Goal: Information Seeking & Learning: Learn about a topic

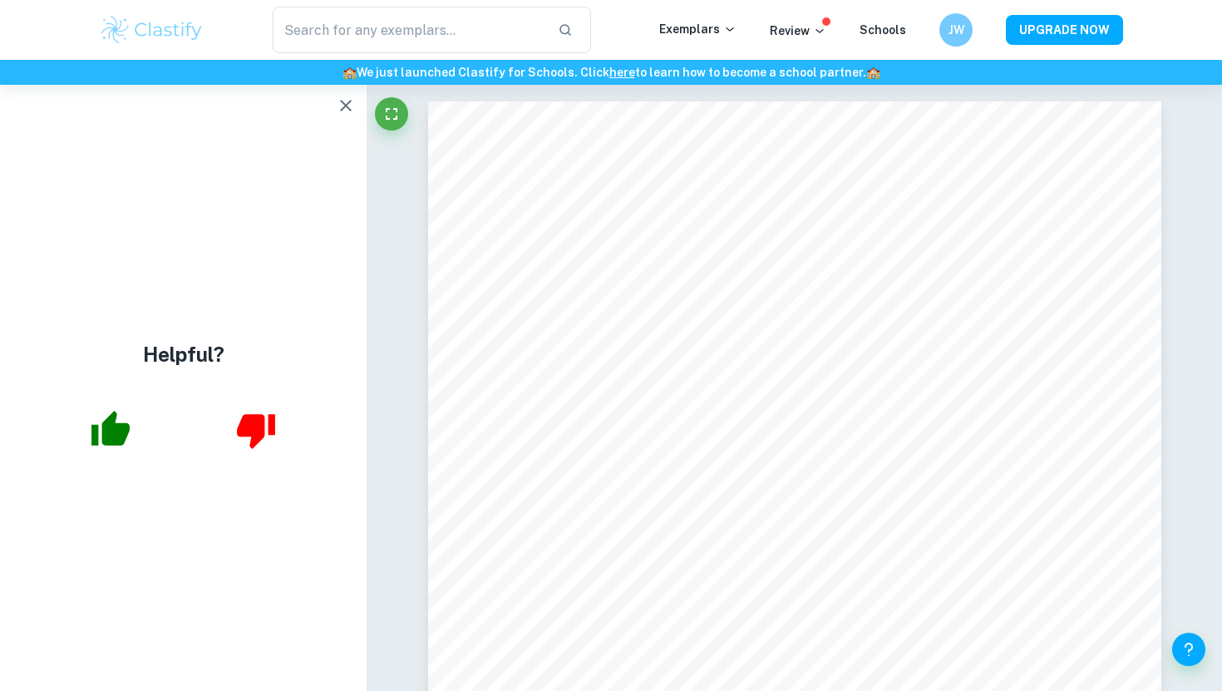
scroll to position [15595, 0]
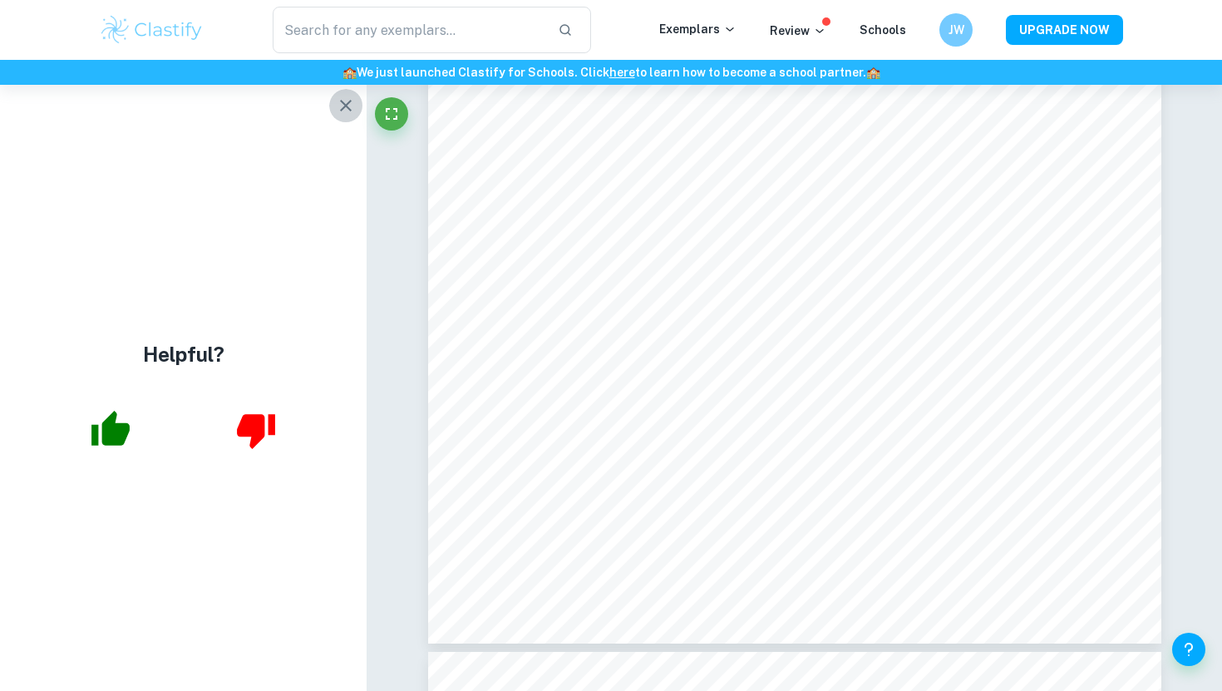
click at [344, 106] on icon "button" at bounding box center [346, 106] width 20 height 20
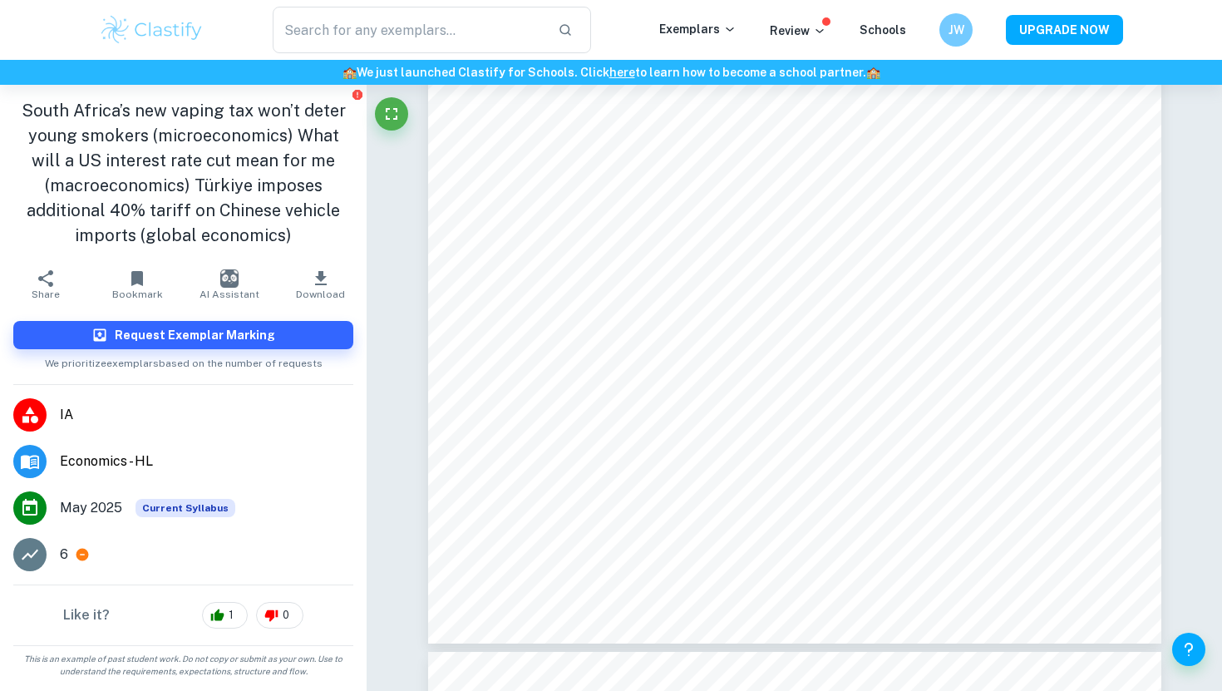
click at [146, 17] on img at bounding box center [152, 29] width 106 height 33
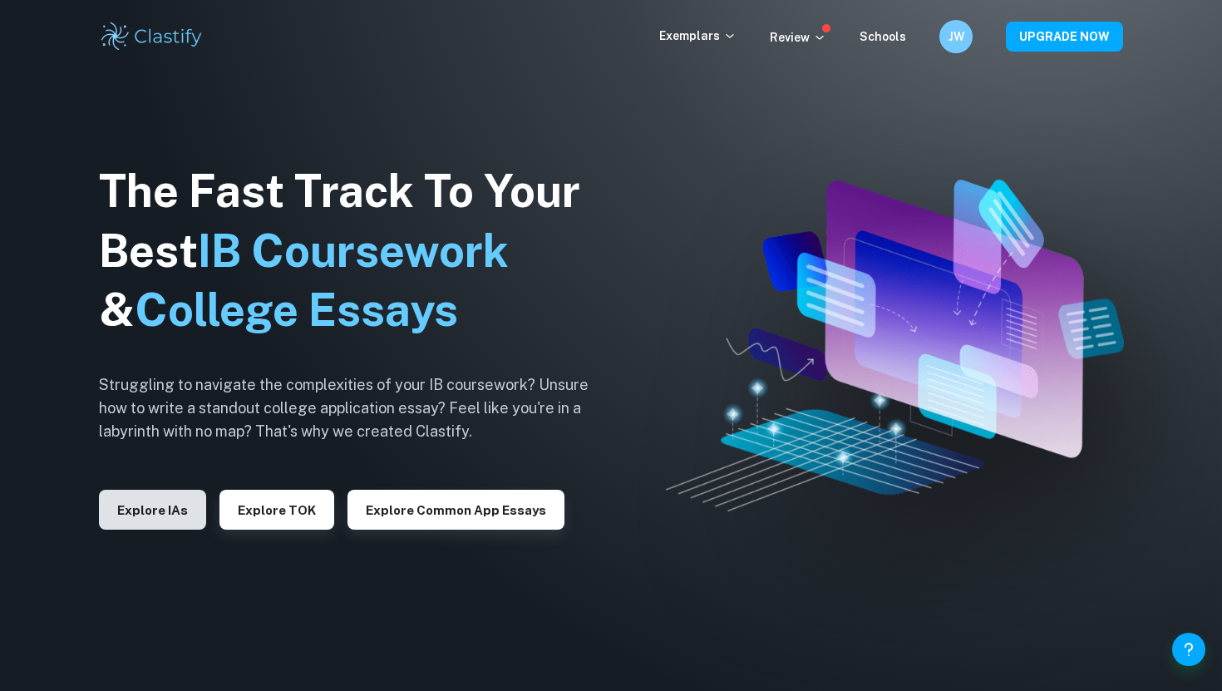
click at [142, 509] on button "Explore IAs" at bounding box center [152, 510] width 107 height 40
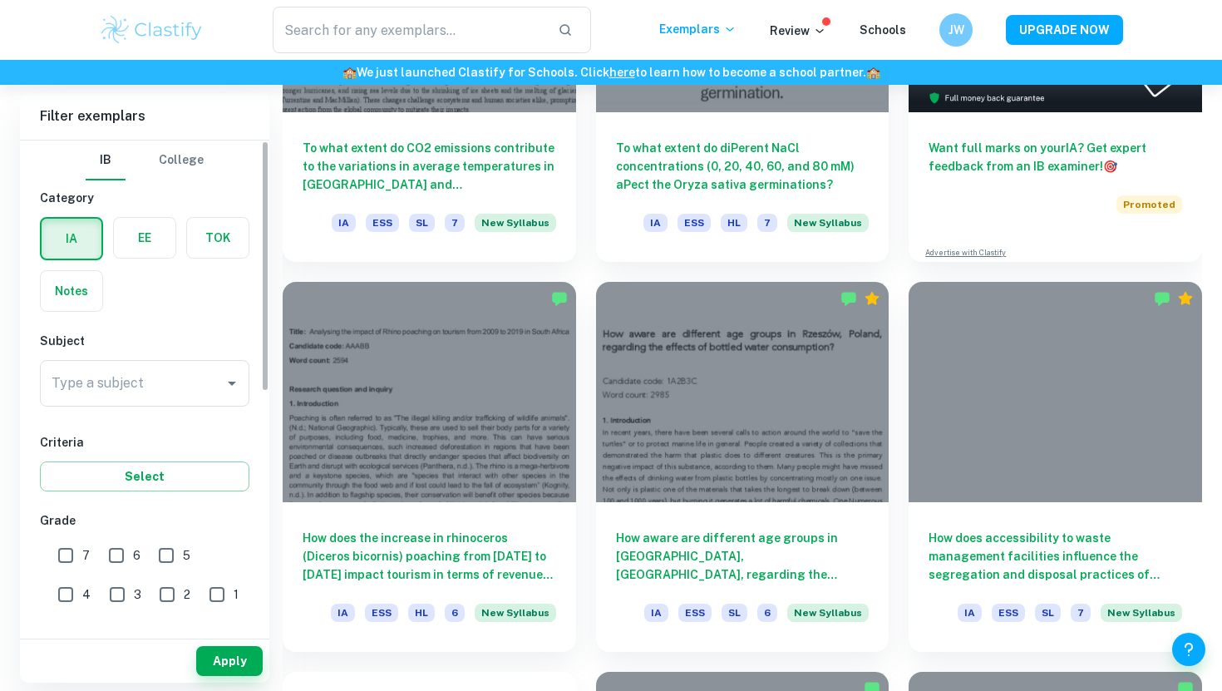
scroll to position [704, 0]
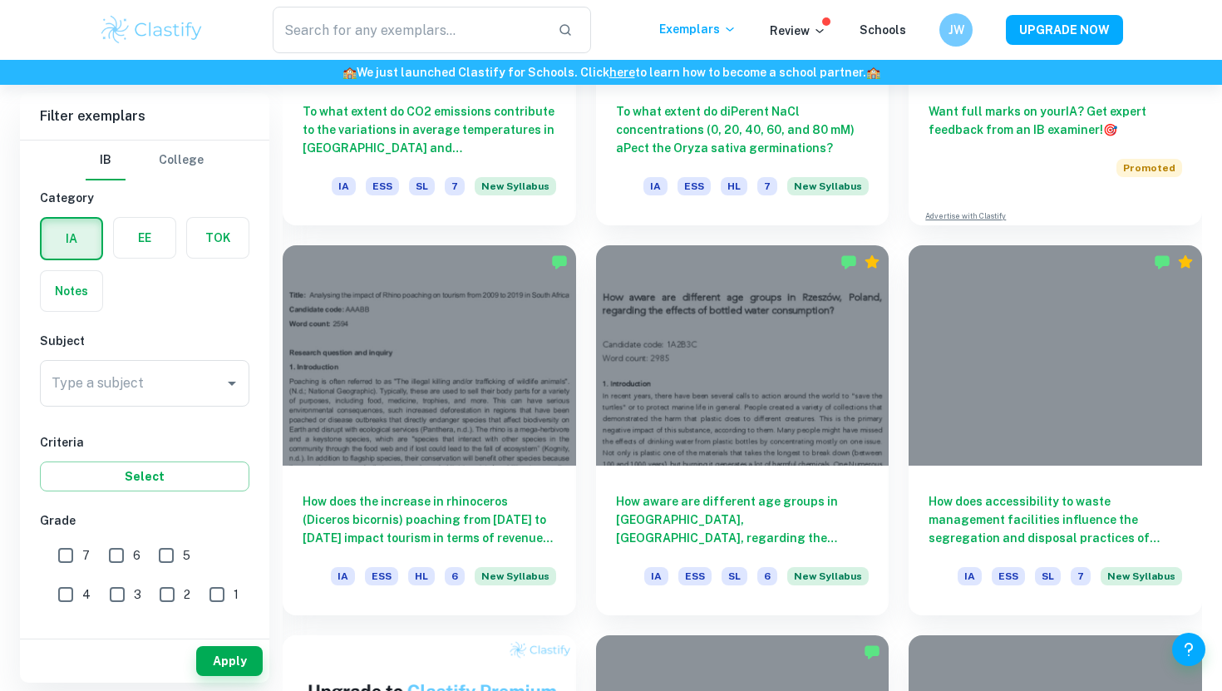
click at [160, 237] on label "button" at bounding box center [145, 238] width 62 height 40
click at [0, 0] on input "radio" at bounding box center [0, 0] width 0 height 0
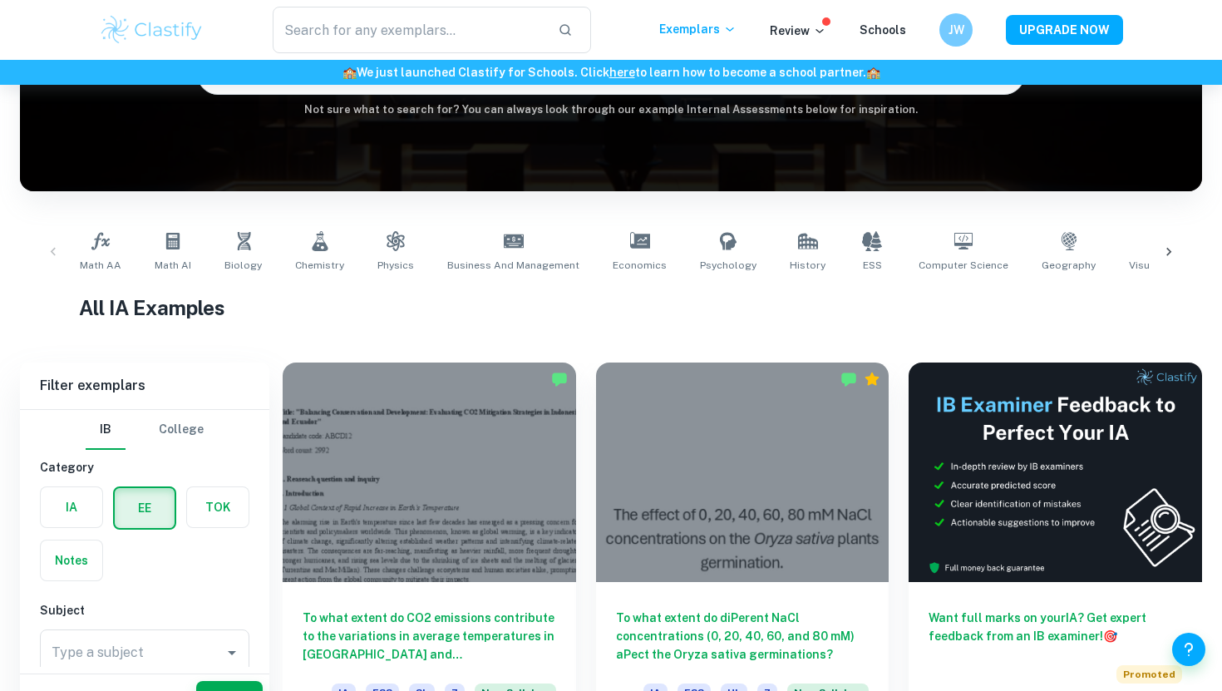
scroll to position [143, 0]
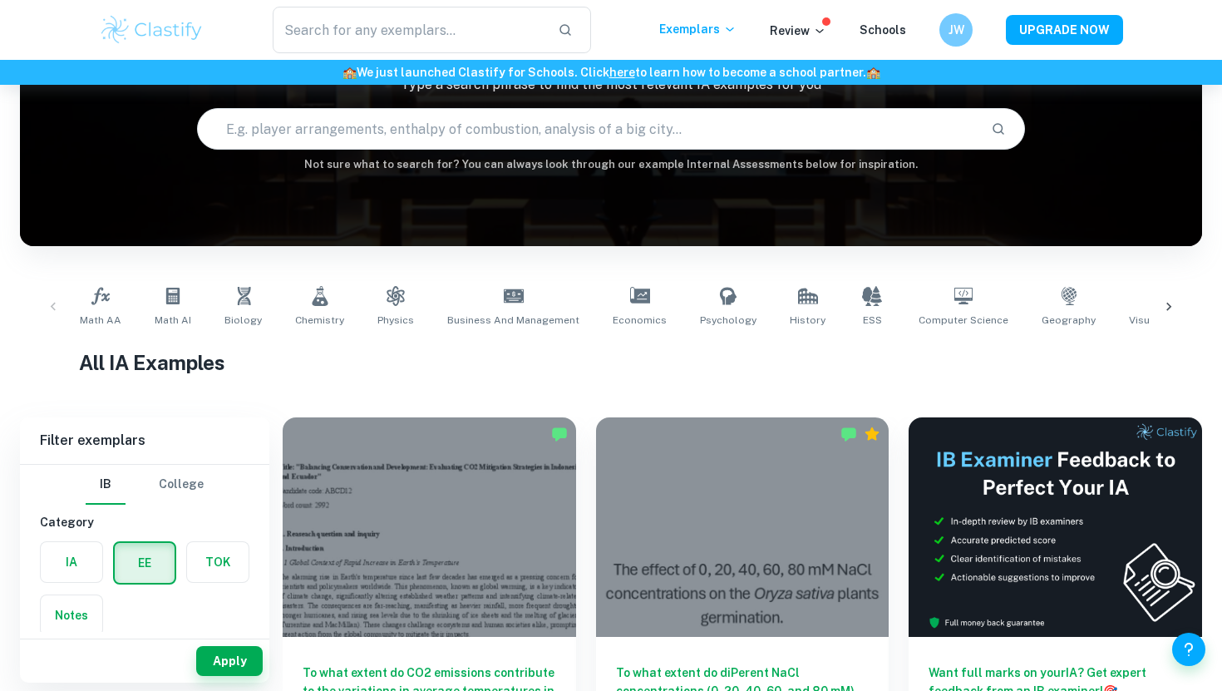
click at [487, 127] on input "text" at bounding box center [587, 129] width 779 height 47
type input "discrimination"
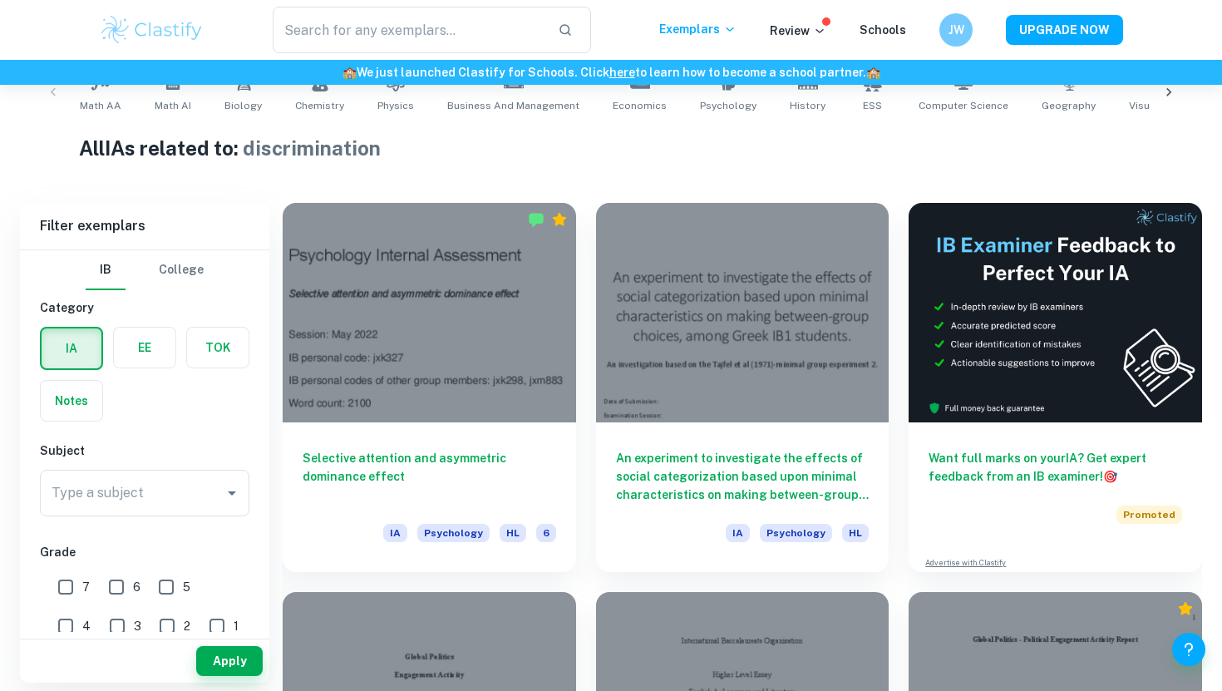
scroll to position [441, 0]
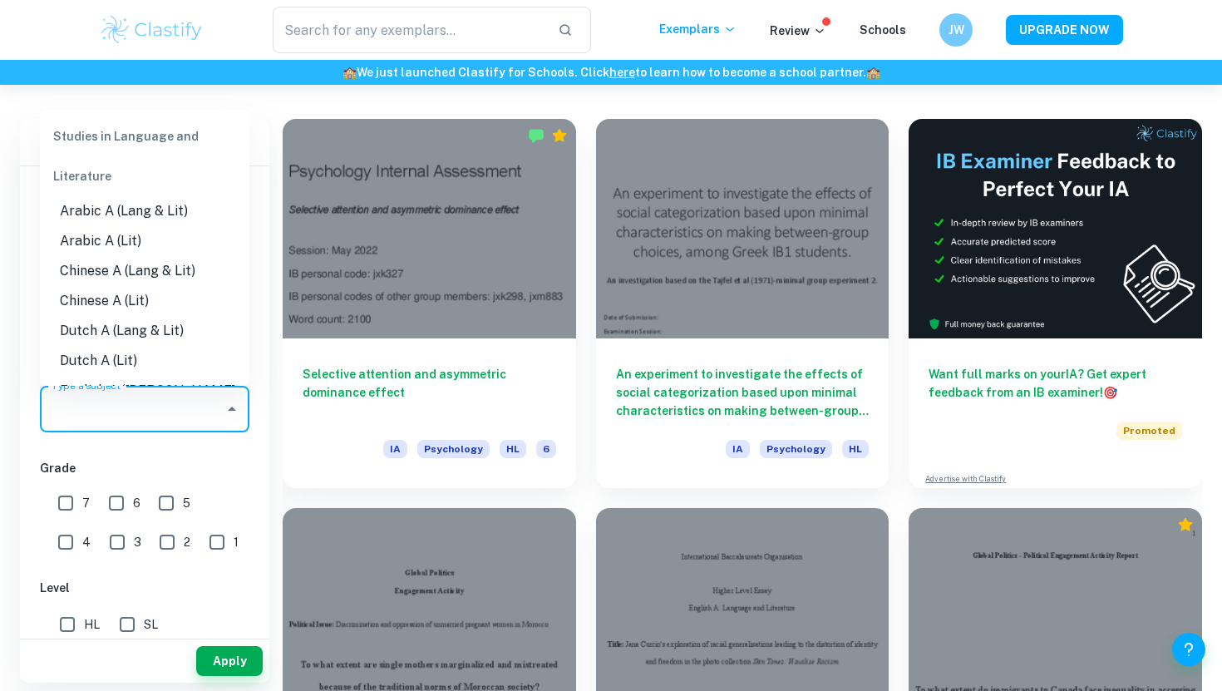
click at [76, 408] on input "Type a subject" at bounding box center [132, 409] width 170 height 32
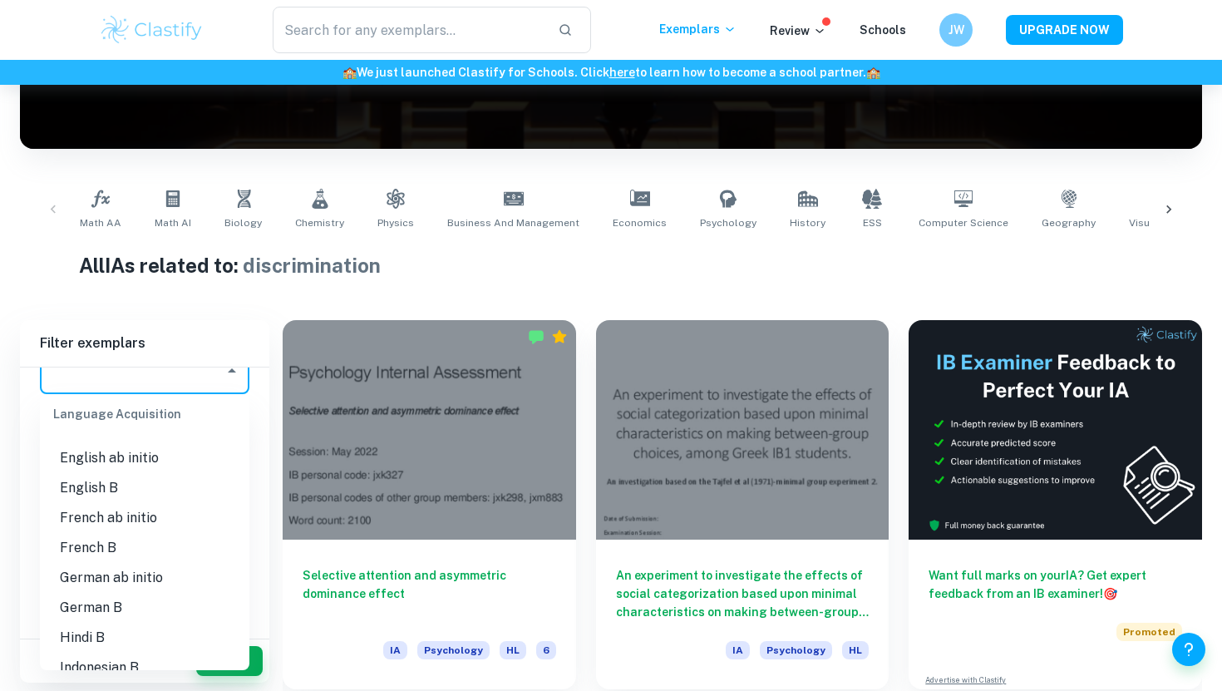
scroll to position [1032, 0]
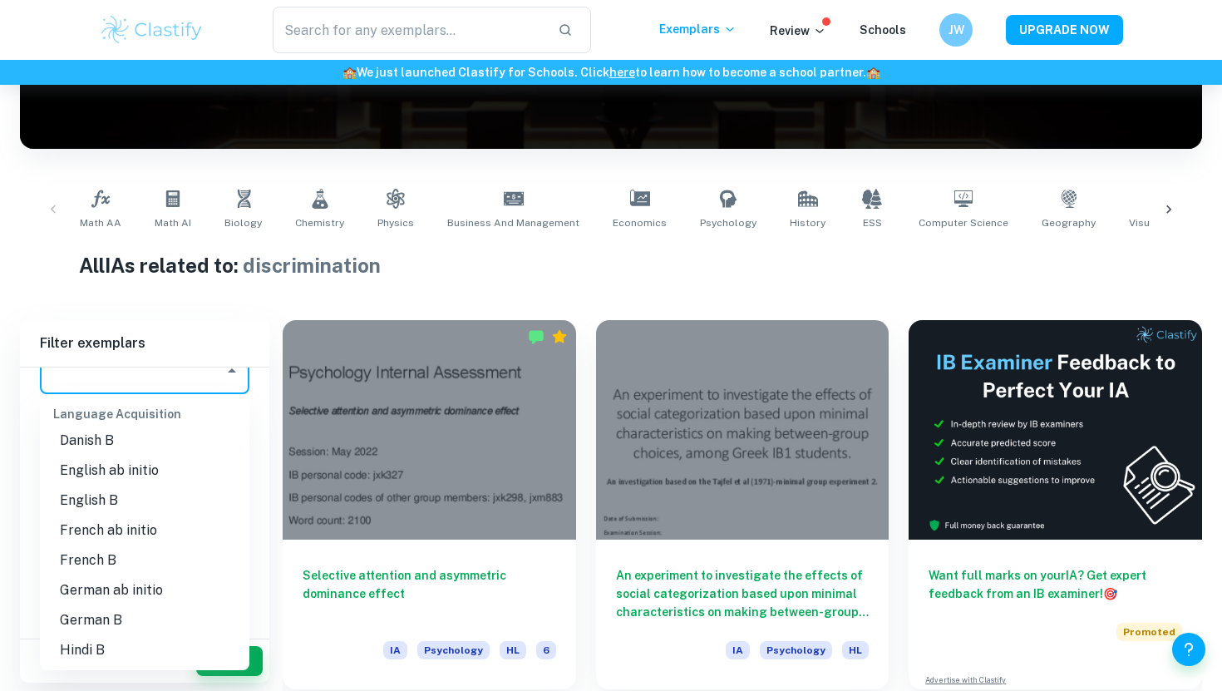
click at [98, 485] on li "English B" at bounding box center [144, 500] width 209 height 30
type input "English B"
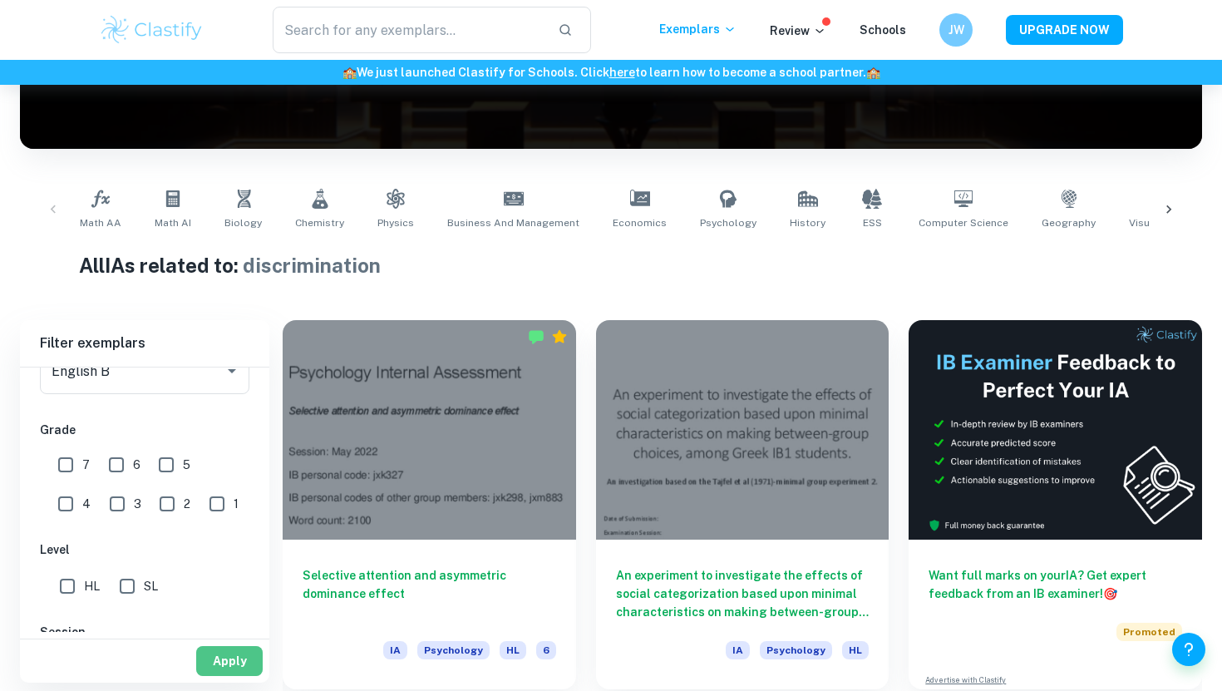
click at [204, 670] on button "Apply" at bounding box center [229, 661] width 66 height 30
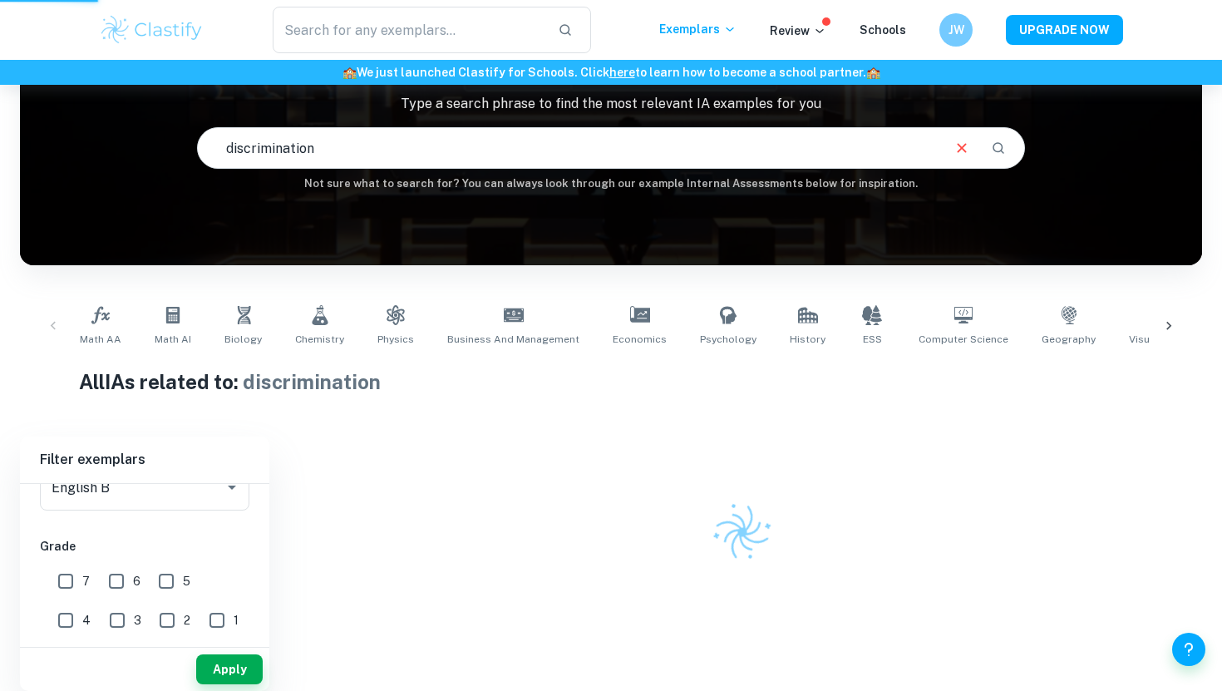
scroll to position [119, 0]
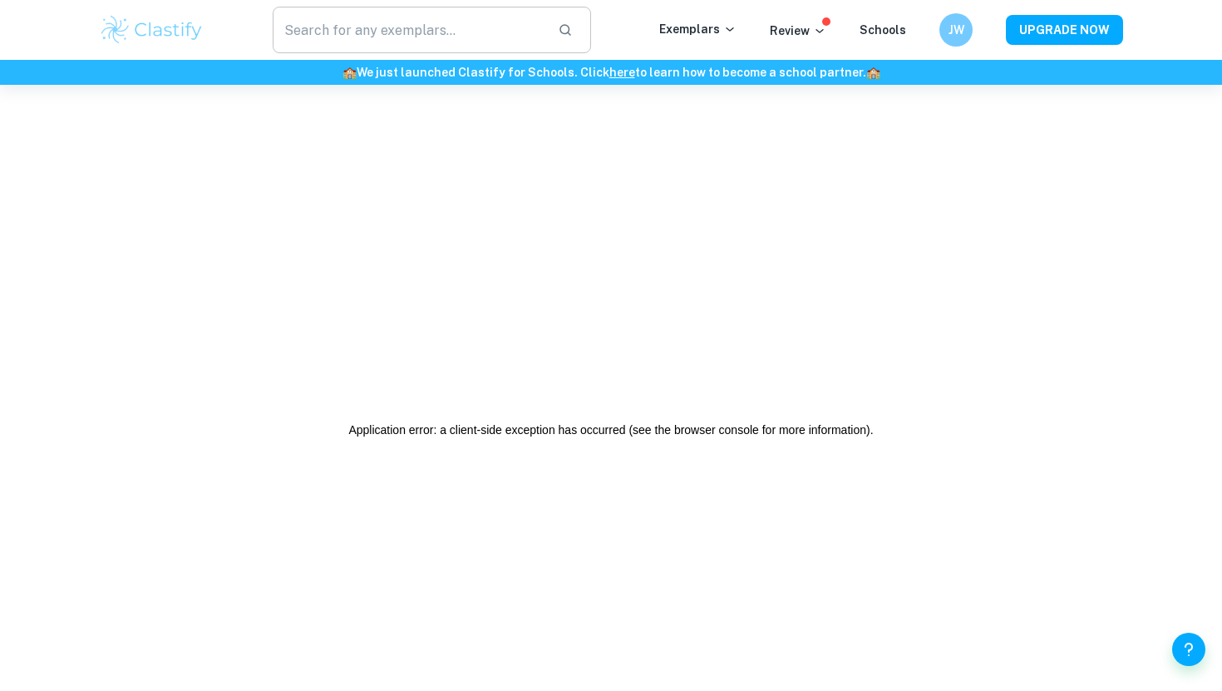
click at [401, 22] on input "text" at bounding box center [409, 30] width 272 height 47
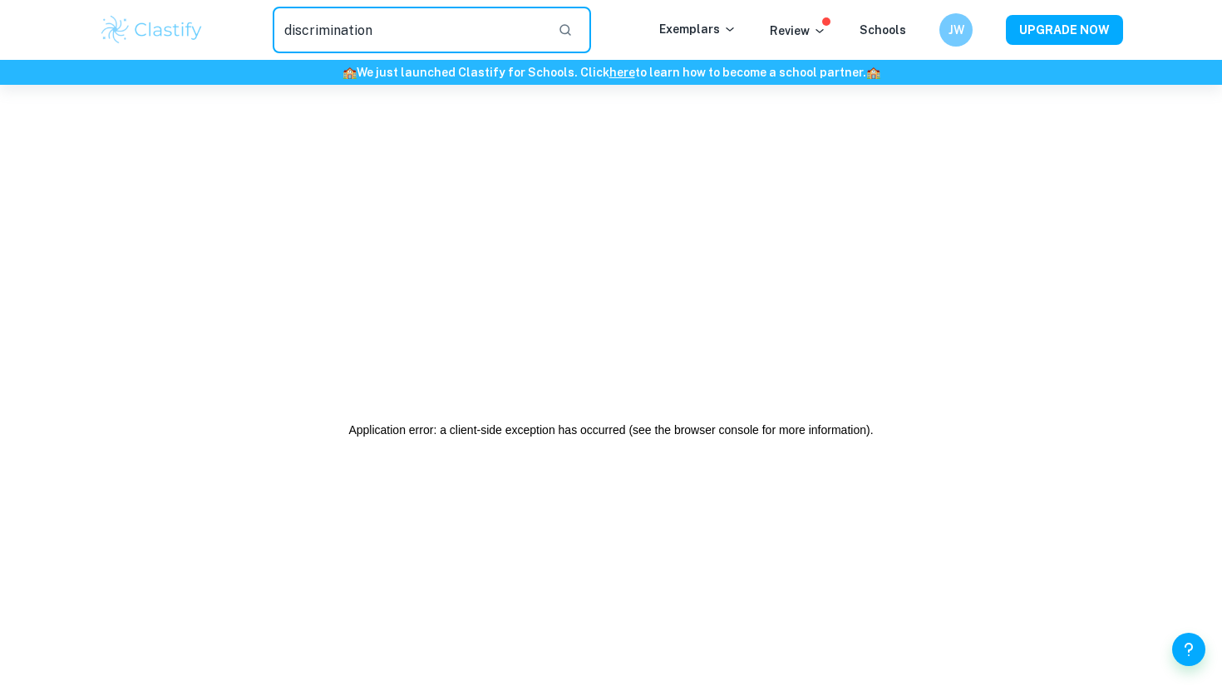
type input "discrimination"
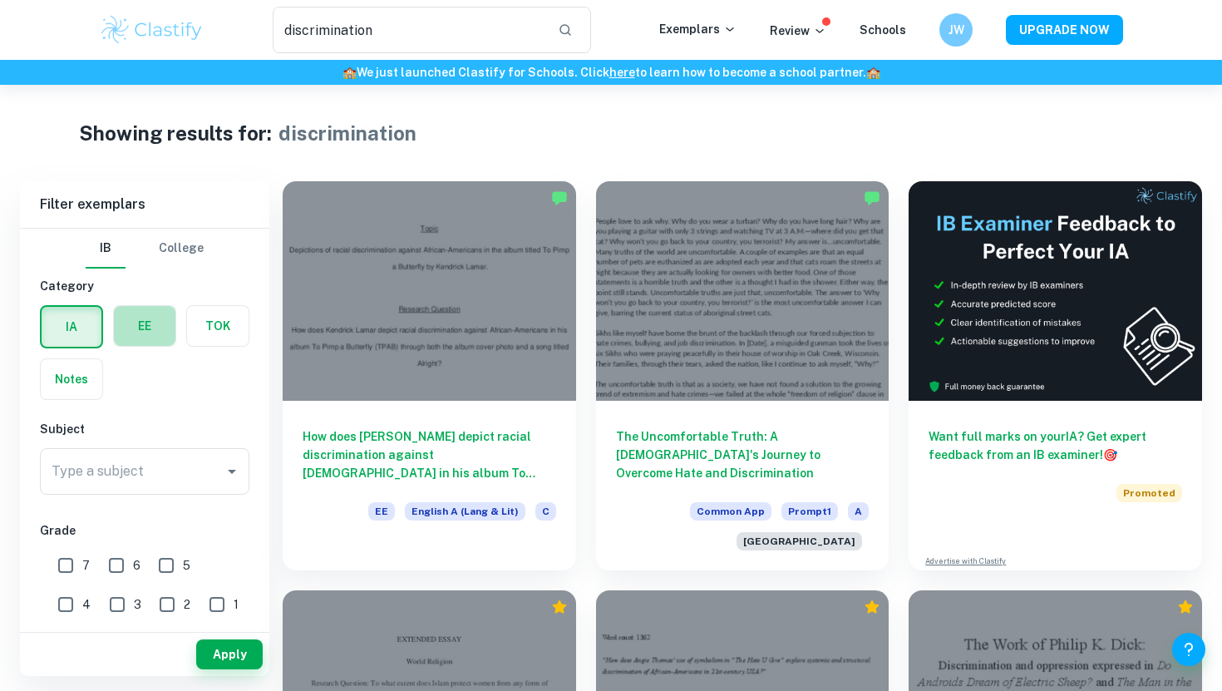
click at [155, 325] on label "button" at bounding box center [145, 326] width 62 height 40
click at [0, 0] on input "radio" at bounding box center [0, 0] width 0 height 0
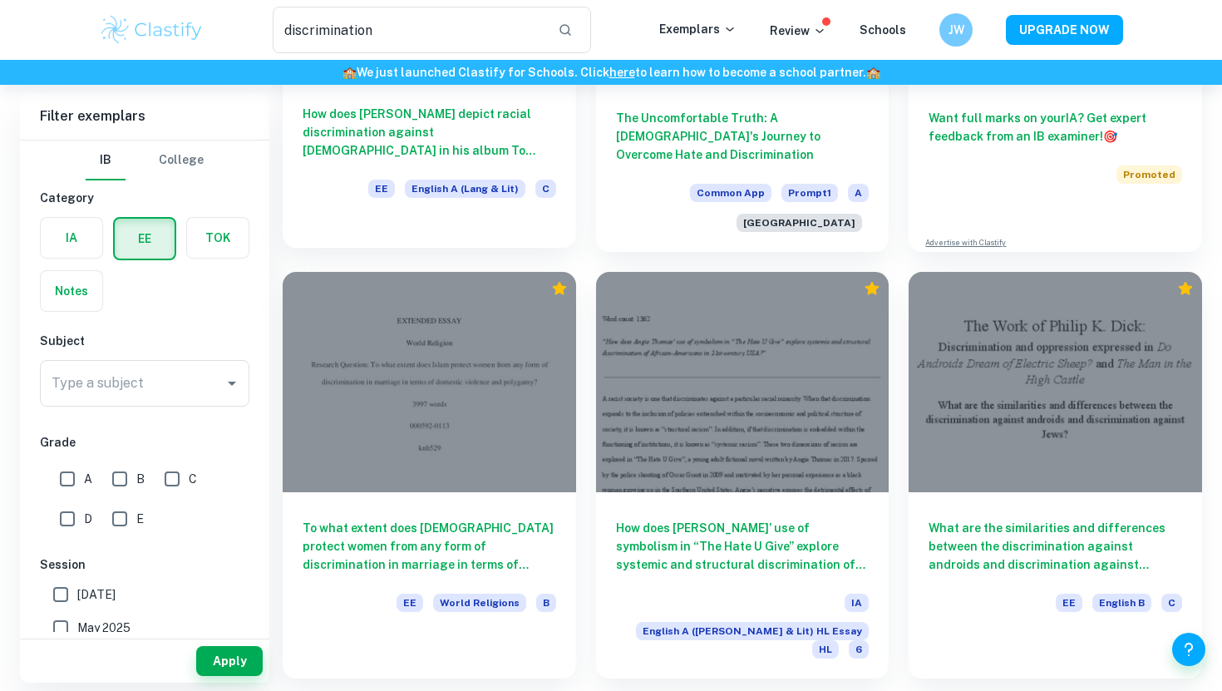
scroll to position [322, 0]
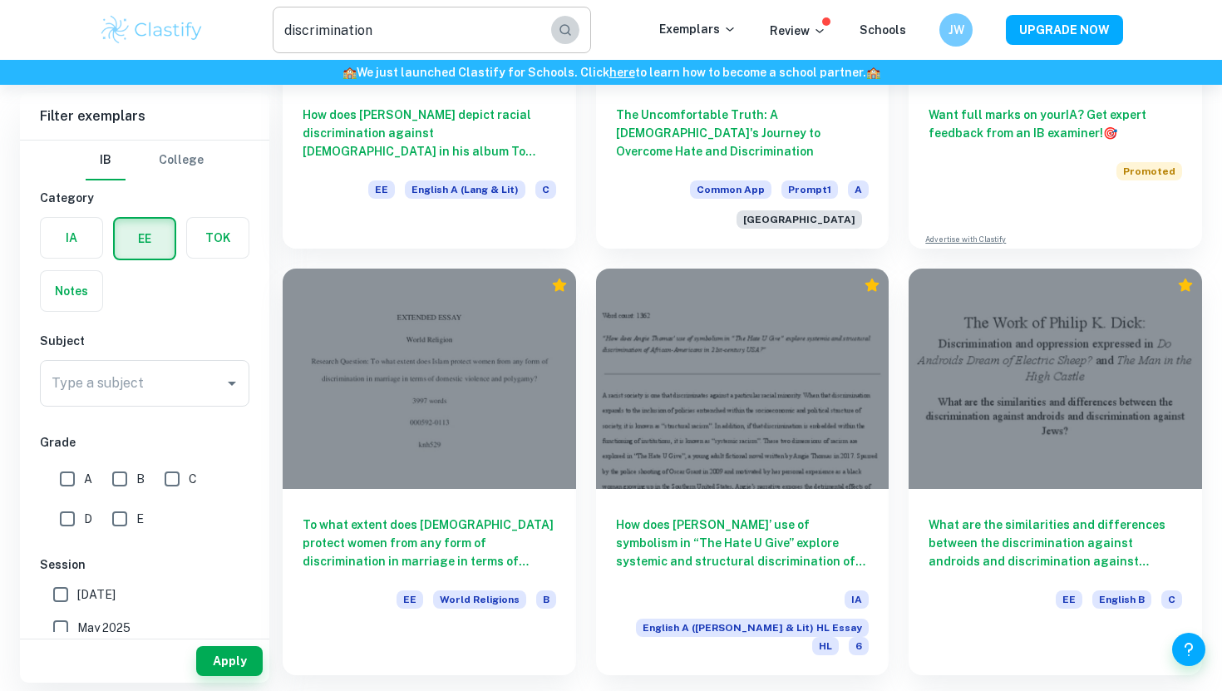
click at [570, 30] on icon "button" at bounding box center [565, 29] width 15 height 15
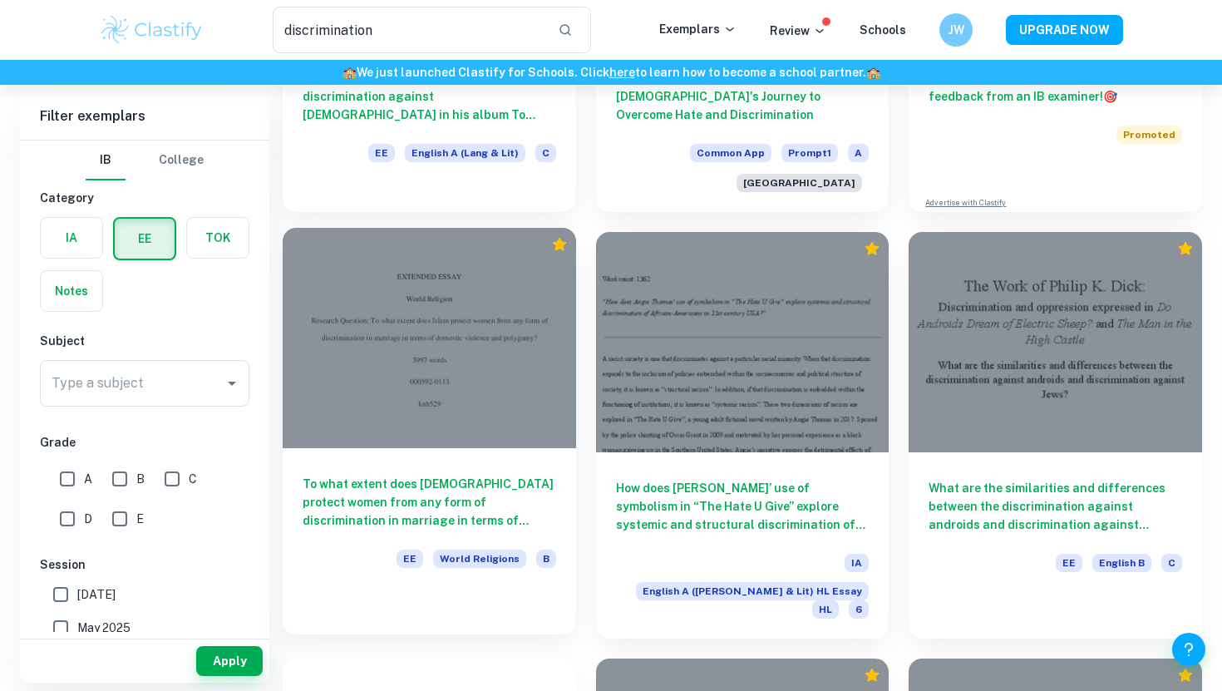
scroll to position [360, 0]
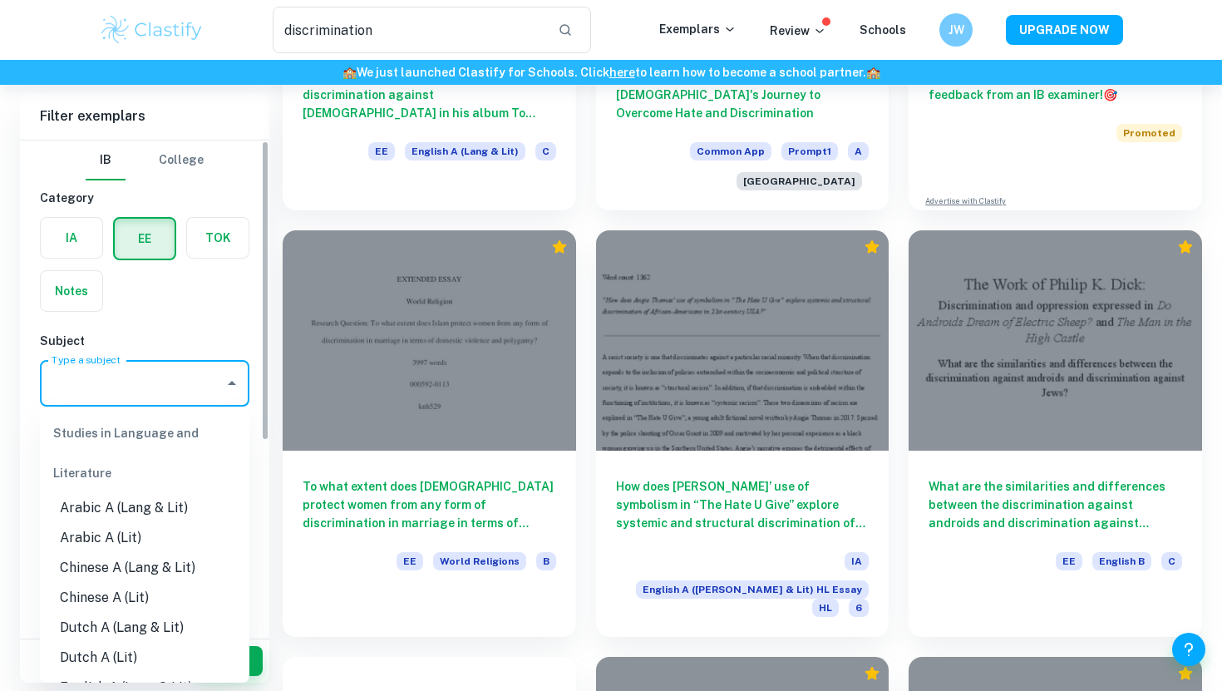
click at [179, 395] on input "Type a subject" at bounding box center [132, 383] width 170 height 32
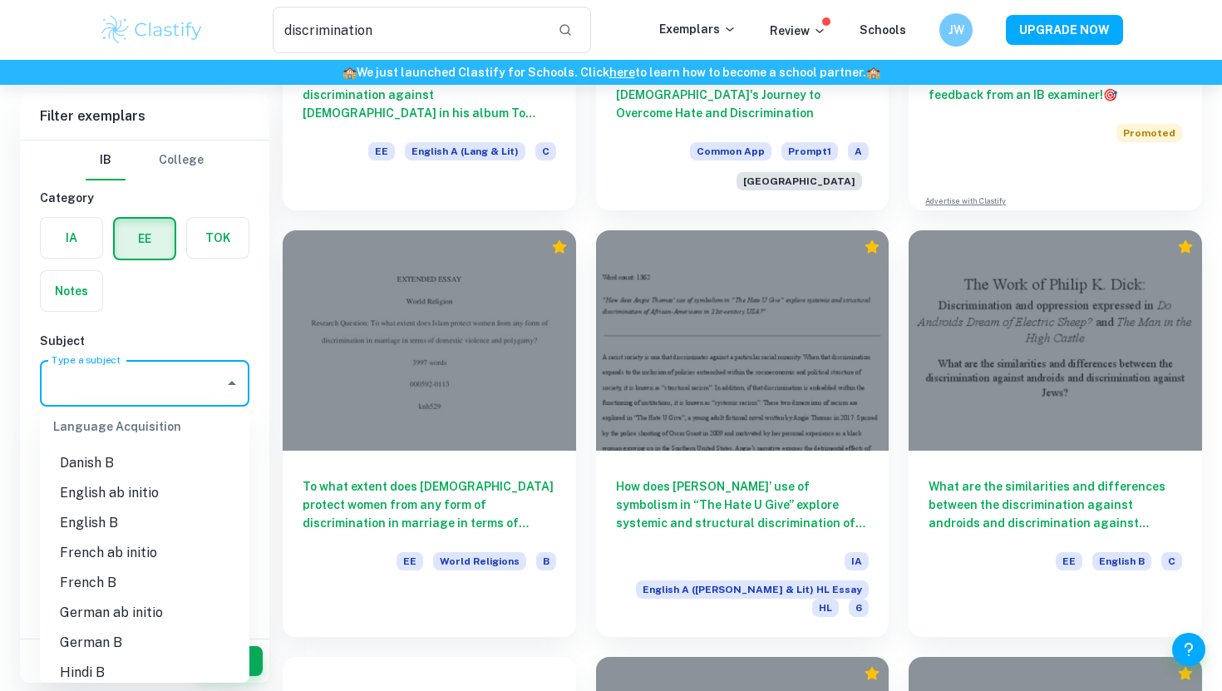
scroll to position [922, 0]
click at [99, 524] on li "English B" at bounding box center [144, 524] width 209 height 30
type input "English B"
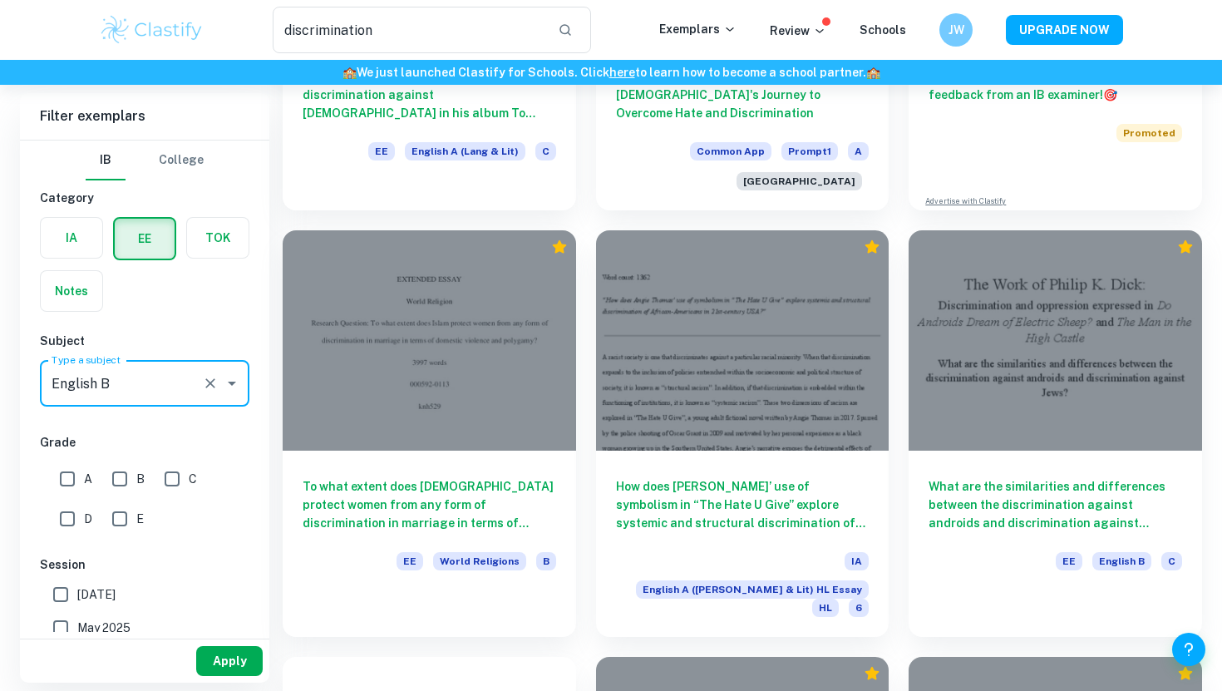
click at [217, 653] on button "Apply" at bounding box center [229, 661] width 66 height 30
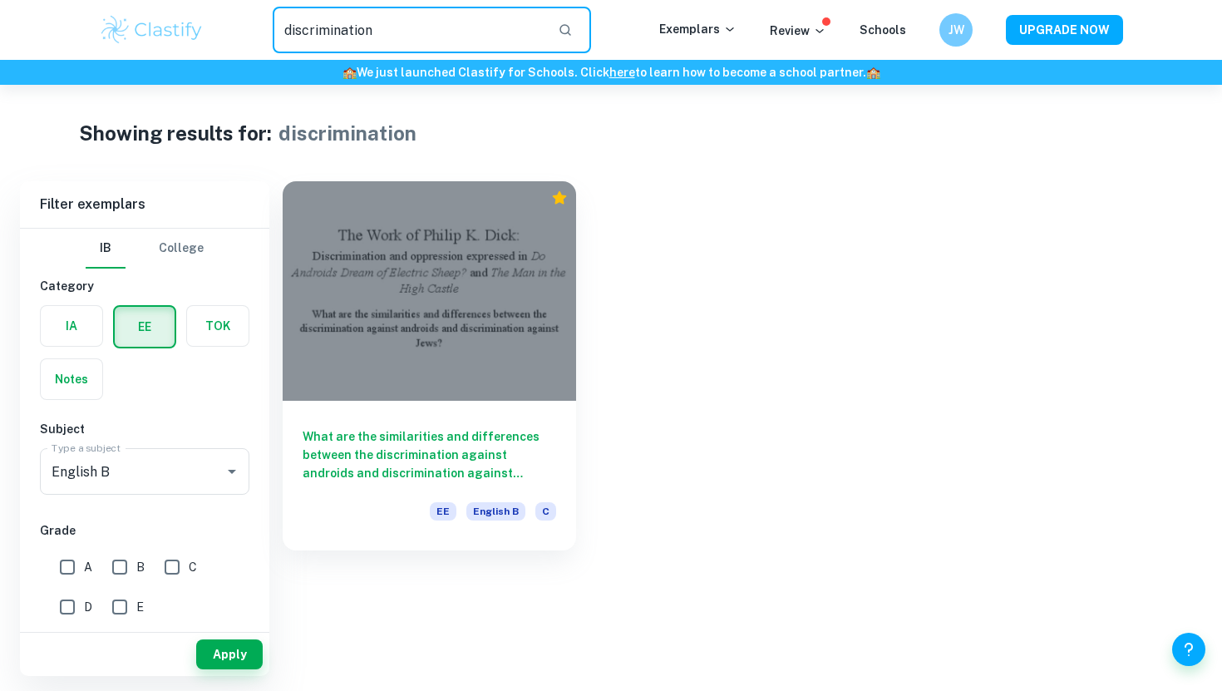
drag, startPoint x: 494, startPoint y: 32, endPoint x: 278, endPoint y: 17, distance: 216.6
click at [278, 17] on input "discrimination" at bounding box center [409, 30] width 272 height 47
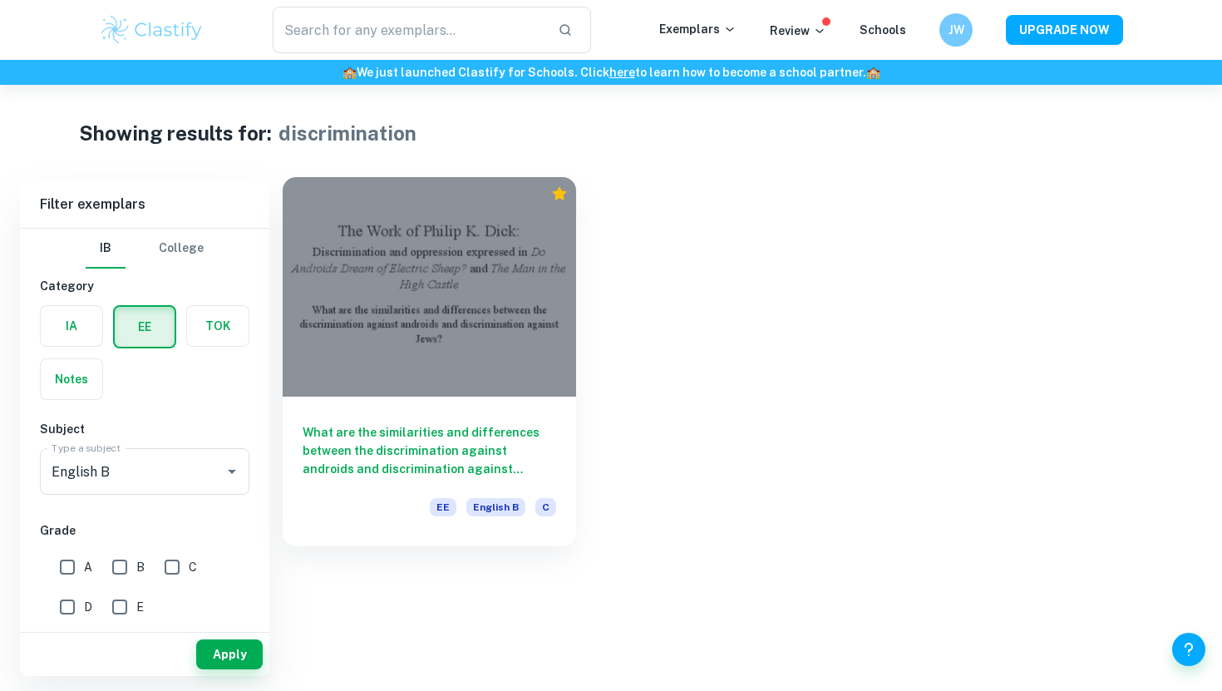
click at [378, 260] on div at bounding box center [429, 286] width 293 height 219
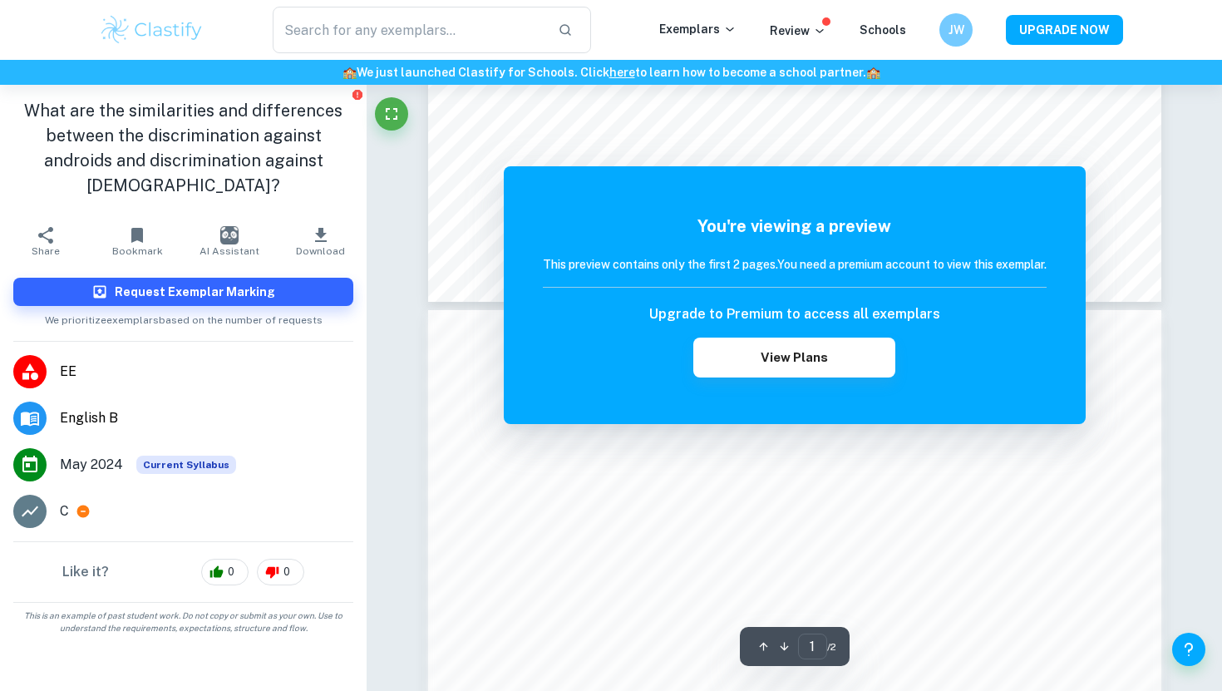
scroll to position [836, 0]
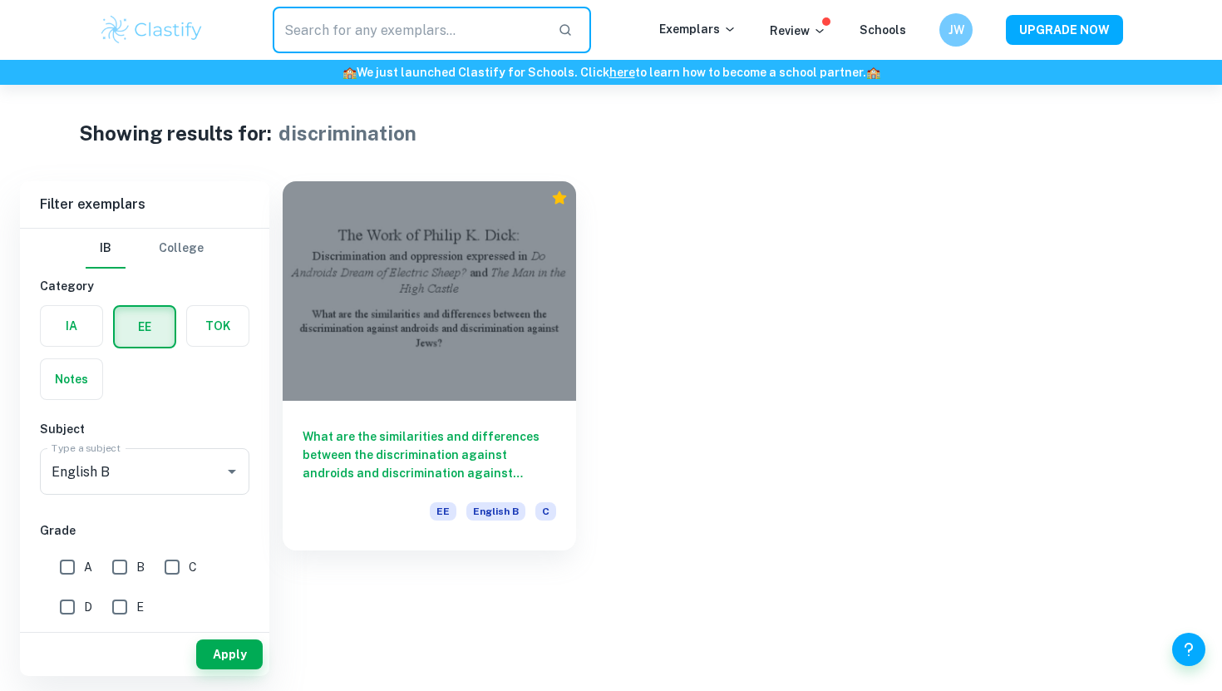
drag, startPoint x: 385, startPoint y: 26, endPoint x: 248, endPoint y: 27, distance: 136.3
click at [248, 27] on div "​" at bounding box center [431, 30] width 455 height 47
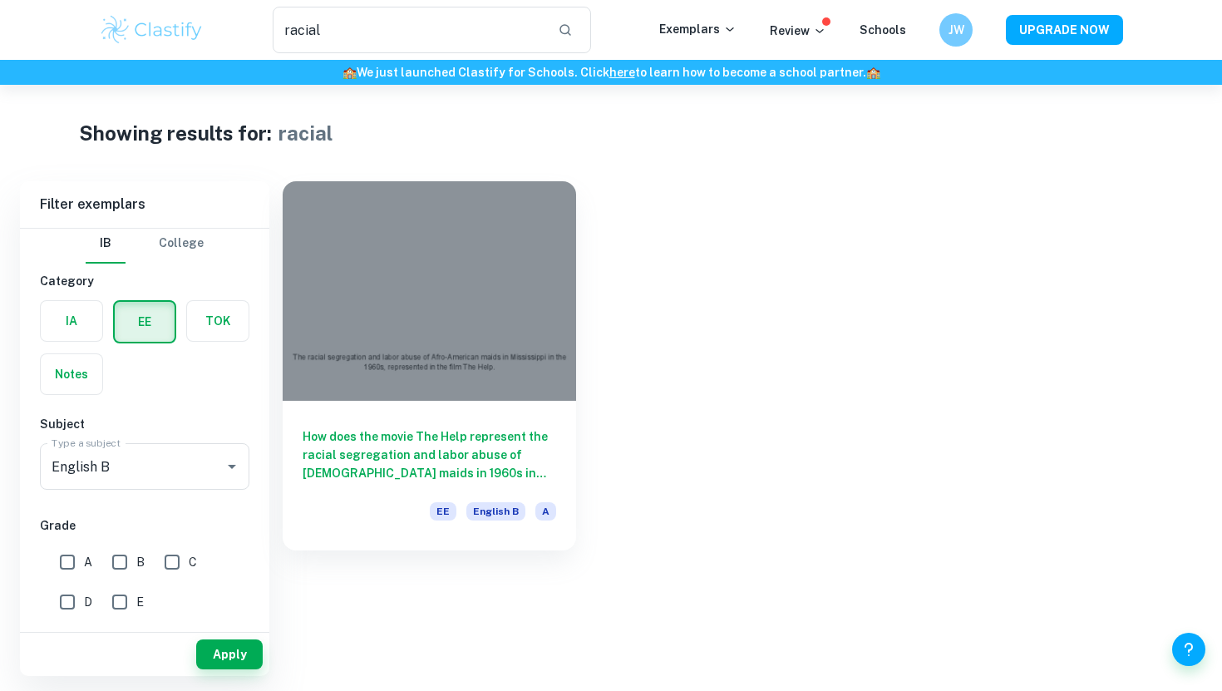
scroll to position [10, 0]
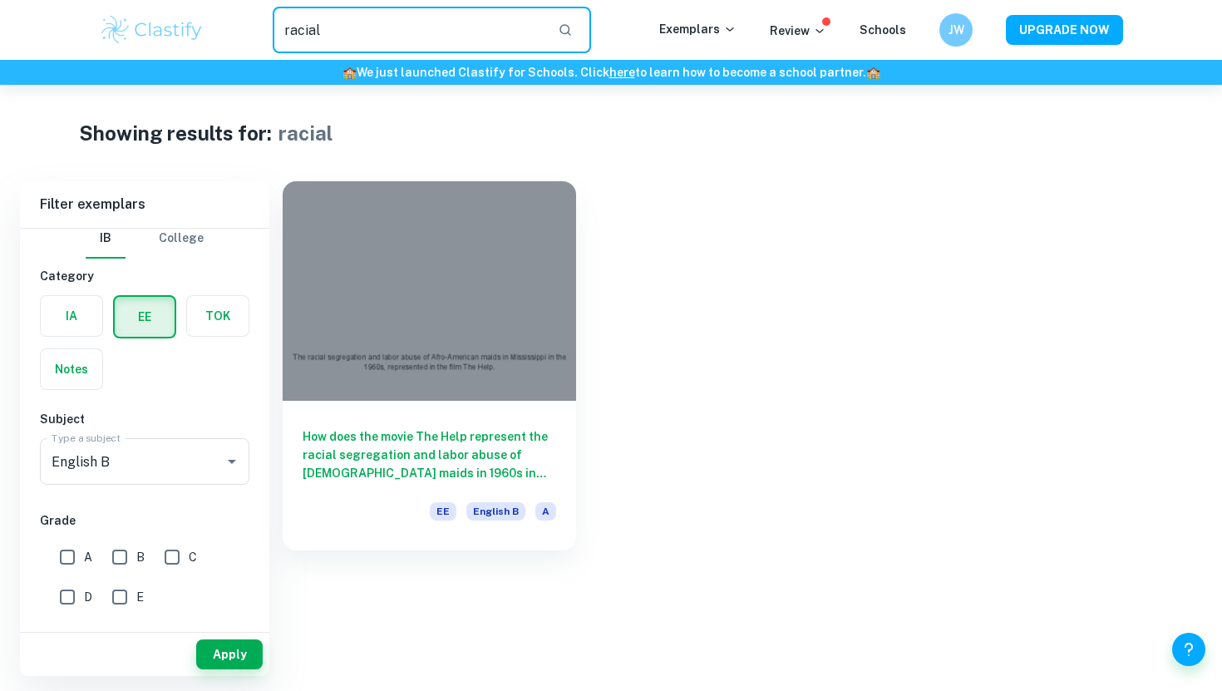
drag, startPoint x: 421, startPoint y: 28, endPoint x: 222, endPoint y: 25, distance: 198.7
click at [222, 25] on div "racial ​" at bounding box center [431, 30] width 455 height 47
type input "experience"
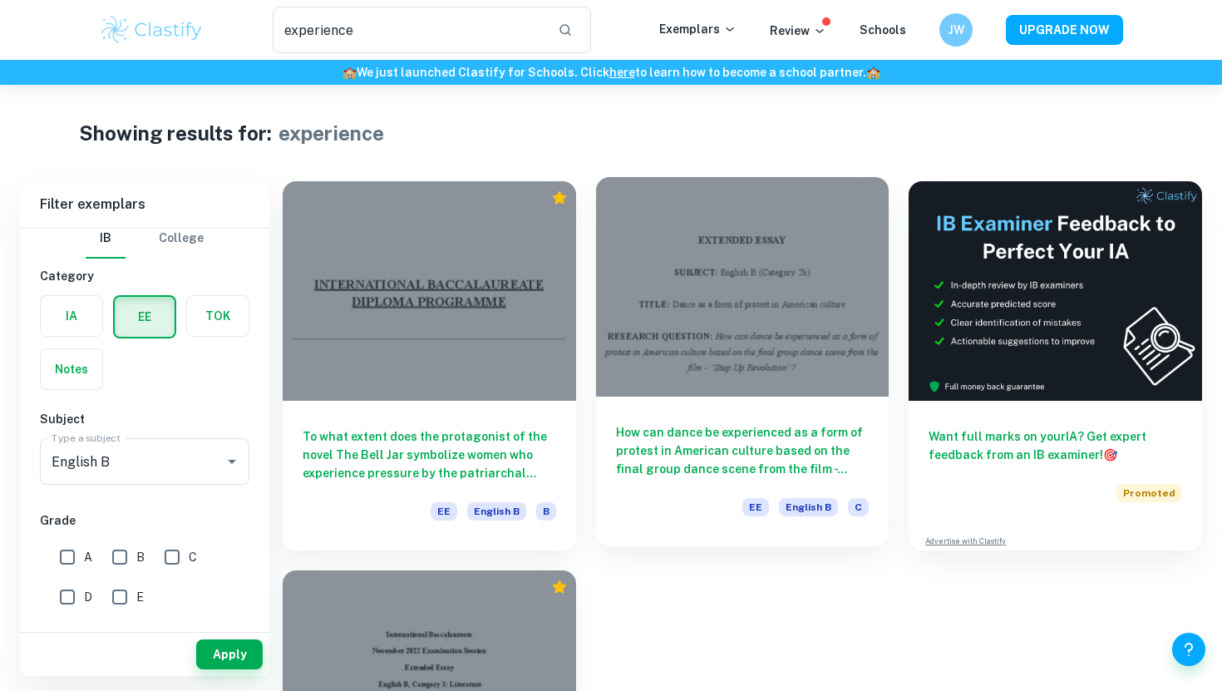
click at [686, 294] on div at bounding box center [742, 286] width 293 height 219
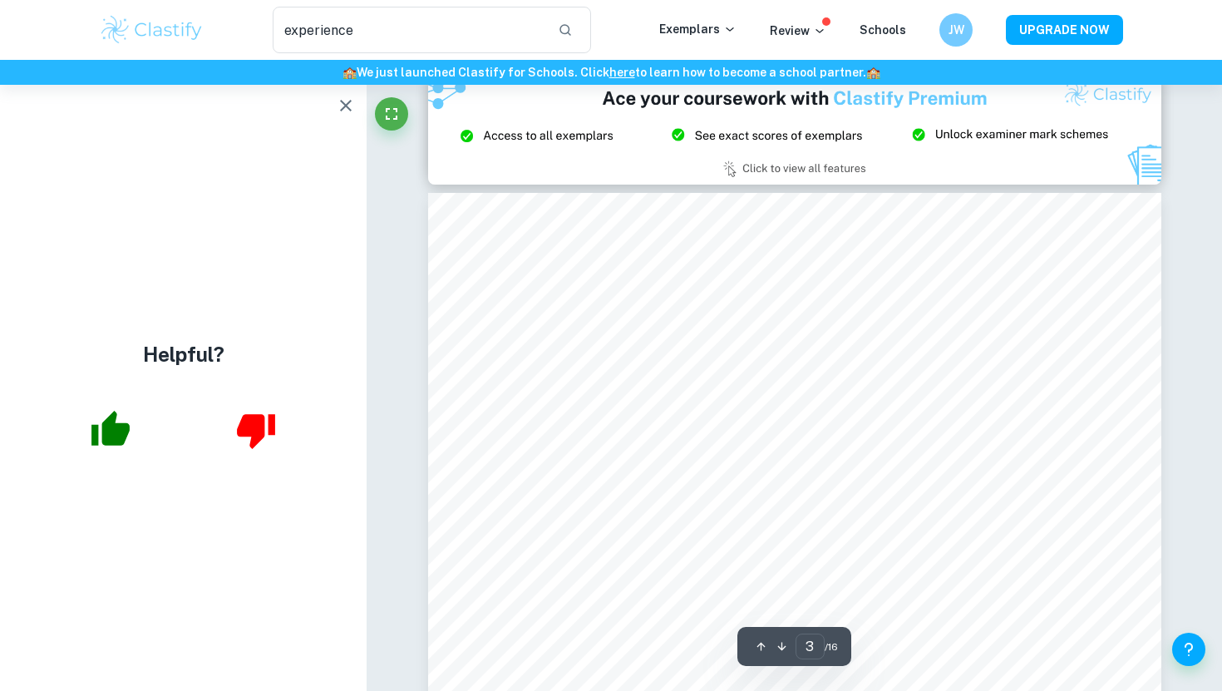
scroll to position [1986, 0]
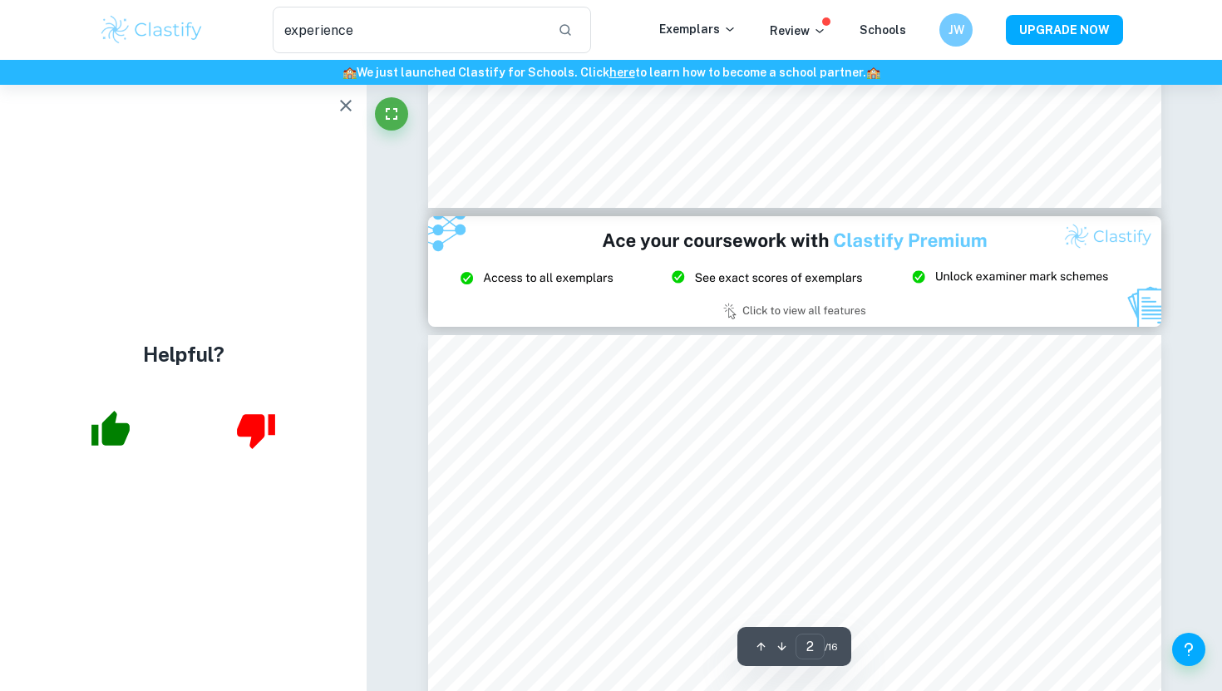
type input "3"
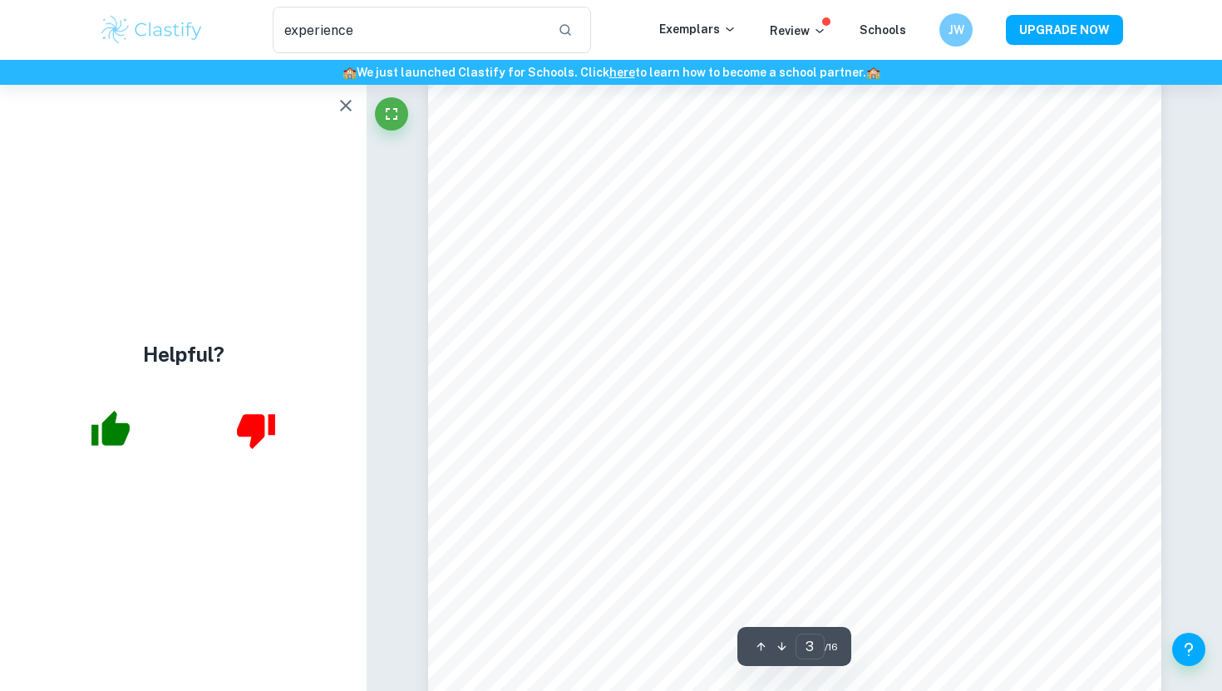
scroll to position [2433, 0]
